Goal: Transaction & Acquisition: Purchase product/service

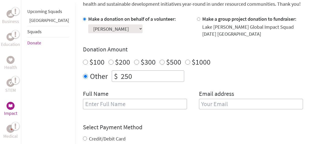
scroll to position [151, 0]
click at [96, 25] on select "Select a volunteer... [PERSON_NAME] [PERSON_NAME] [PERSON_NAME]" at bounding box center [115, 29] width 54 height 9
click at [97, 28] on select "Select a volunteer... [PERSON_NAME] [PERSON_NAME] [PERSON_NAME]" at bounding box center [115, 29] width 54 height 9
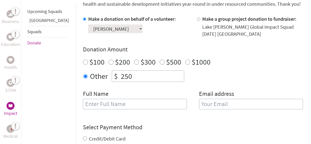
click at [100, 26] on select "Select a volunteer... [PERSON_NAME] [PERSON_NAME] [PERSON_NAME]" at bounding box center [115, 29] width 54 height 9
click at [99, 27] on select "Select a volunteer... [PERSON_NAME] [PERSON_NAME] [PERSON_NAME]" at bounding box center [115, 29] width 54 height 9
